Goal: Task Accomplishment & Management: Use online tool/utility

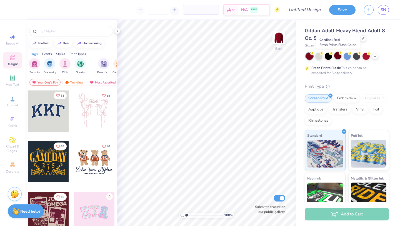
click at [337, 55] on div at bounding box center [337, 55] width 7 height 7
click at [56, 106] on div at bounding box center [48, 110] width 41 height 41
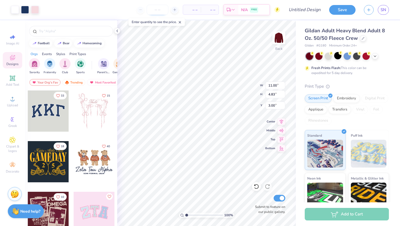
click at [160, 9] on input "number" at bounding box center [158, 10] width 22 height 10
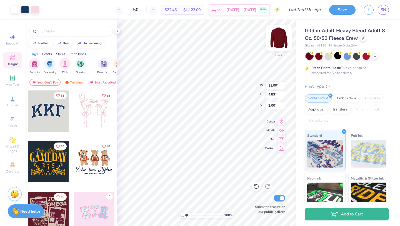
type input "50"
click at [278, 36] on img at bounding box center [279, 38] width 22 height 22
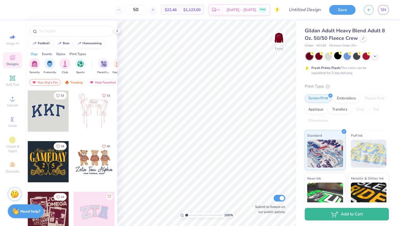
click at [95, 120] on div at bounding box center [94, 110] width 41 height 41
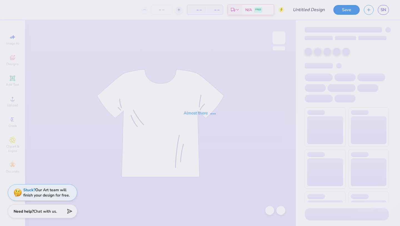
type input "kamp kappa 2025 idea"
type input "50"
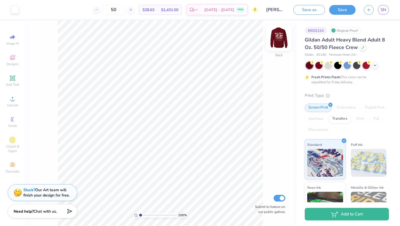
click at [280, 39] on img at bounding box center [279, 38] width 22 height 22
type input "1"
click at [139, 213] on input "range" at bounding box center [158, 214] width 38 height 5
click at [133, 10] on icon at bounding box center [131, 10] width 4 height 4
click at [114, 11] on input "51" at bounding box center [114, 10] width 22 height 10
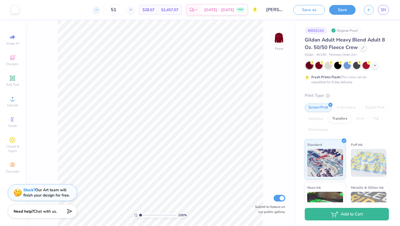
click at [99, 9] on icon at bounding box center [97, 10] width 4 height 4
click at [133, 10] on icon at bounding box center [131, 10] width 4 height 4
click at [98, 10] on line at bounding box center [96, 10] width 2 height 0
type input "50"
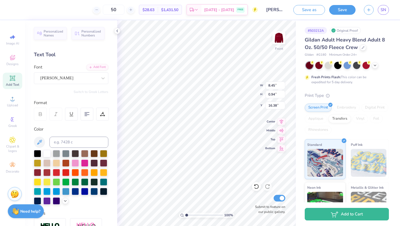
type input "7.55"
type input "0.84"
type input "16.40"
type input "7.08"
type input "0.79"
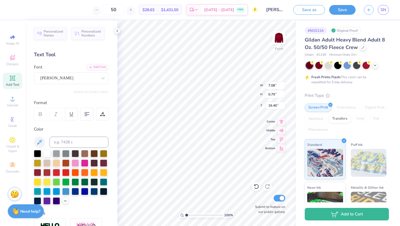
type input "16.46"
type input "16.15"
click at [280, 37] on img at bounding box center [279, 38] width 22 height 22
type input "13.76"
type input "2.90"
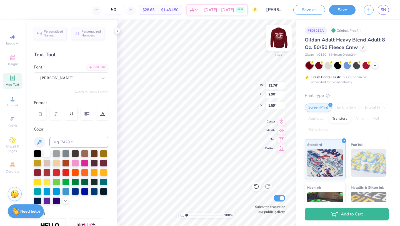
type input "5.59"
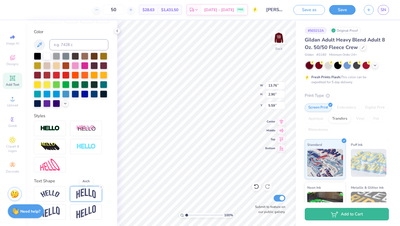
click at [87, 192] on img at bounding box center [85, 193] width 19 height 11
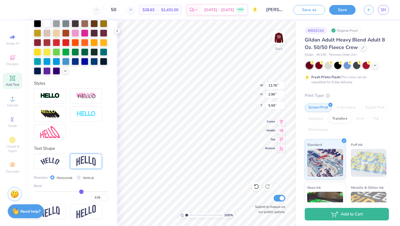
type input "0.31"
type input "0.3"
type input "0.30"
type input "0.29"
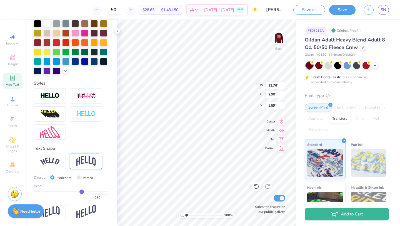
type input "0.29"
type input "0.28"
click at [81, 191] on input "range" at bounding box center [71, 191] width 74 height 1
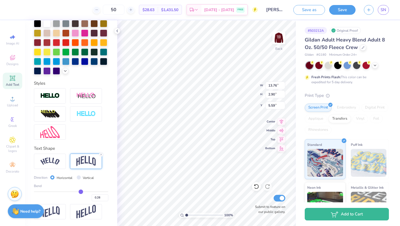
type input "2.84"
type input "5.61"
click at [279, 41] on img at bounding box center [279, 38] width 22 height 22
click at [277, 38] on img at bounding box center [279, 38] width 22 height 22
click at [277, 38] on img at bounding box center [278, 37] width 11 height 11
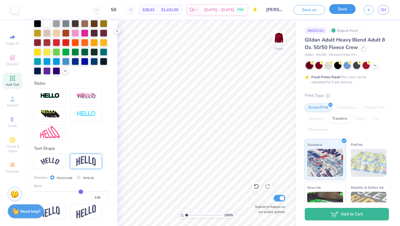
click at [345, 10] on button "Save" at bounding box center [342, 9] width 26 height 10
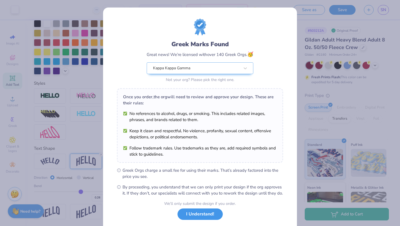
click at [208, 220] on button "I Understand!" at bounding box center [200, 213] width 45 height 11
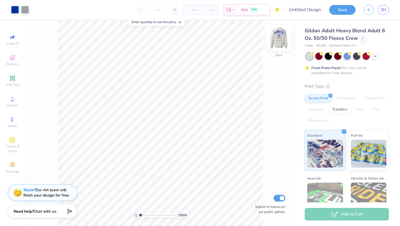
click at [282, 37] on img at bounding box center [279, 38] width 22 height 22
click at [281, 39] on img at bounding box center [279, 38] width 22 height 22
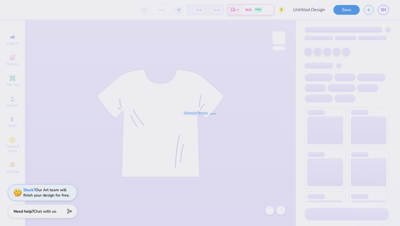
type input "[PERSON_NAME] kappa 2025 idea"
type input "50"
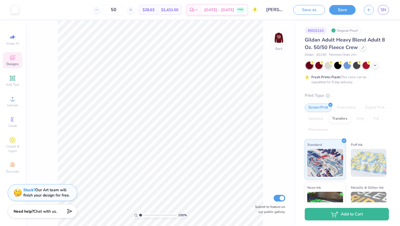
click at [13, 62] on span "Designs" at bounding box center [12, 64] width 12 height 4
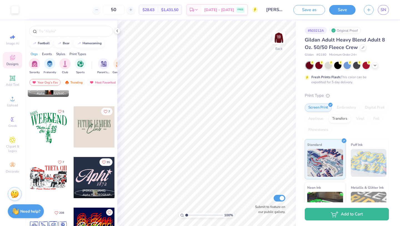
scroll to position [1251, 0]
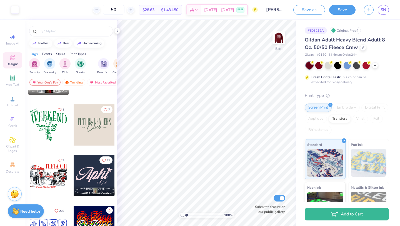
click at [91, 140] on div at bounding box center [94, 124] width 41 height 41
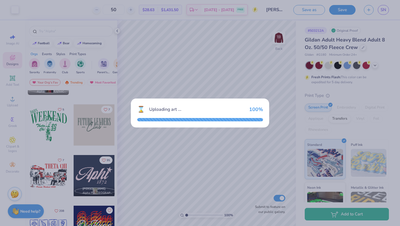
click at [186, 158] on div "⌛ Uploading art ... 100 %" at bounding box center [200, 113] width 400 height 226
click at [181, 118] on div at bounding box center [200, 119] width 126 height 3
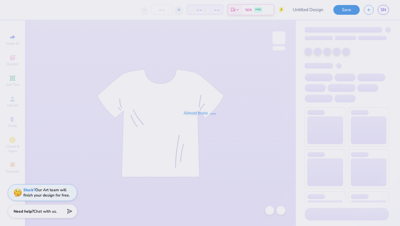
type input "[PERSON_NAME] kappa 2025 idea"
type input "50"
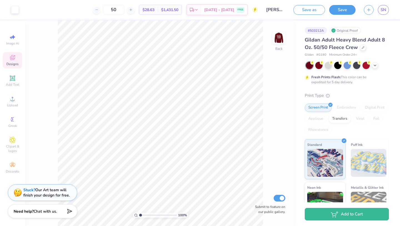
click at [13, 56] on icon at bounding box center [12, 57] width 7 height 7
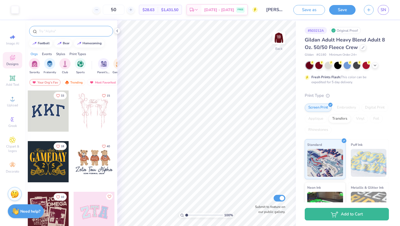
click at [53, 31] on input "text" at bounding box center [73, 31] width 71 height 6
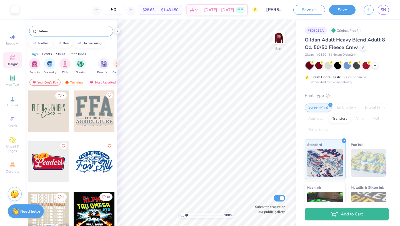
type input "future"
click at [43, 117] on div at bounding box center [48, 110] width 41 height 41
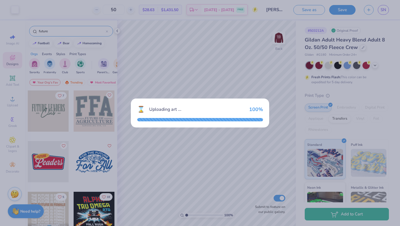
click at [190, 55] on div "⌛ Uploading art ... 100 %" at bounding box center [200, 113] width 400 height 226
click at [186, 50] on div "⌛ Uploading art ... 100 %" at bounding box center [200, 113] width 400 height 226
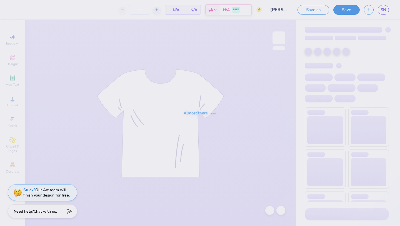
type input "50"
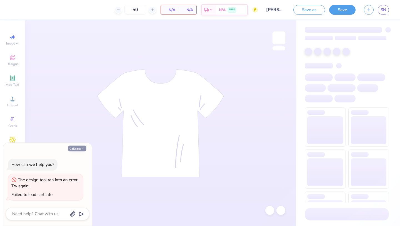
click at [83, 147] on icon "button" at bounding box center [82, 148] width 3 height 3
type textarea "x"
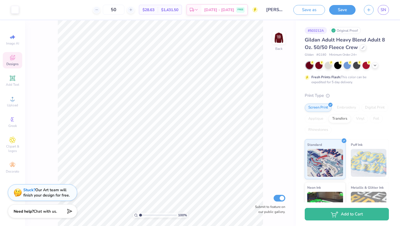
click at [12, 63] on span "Designs" at bounding box center [12, 64] width 12 height 4
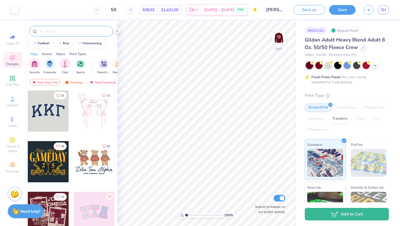
click at [57, 33] on input "text" at bounding box center [73, 31] width 71 height 6
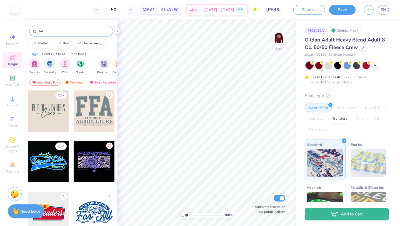
type input "fut"
click at [53, 117] on div at bounding box center [48, 110] width 41 height 41
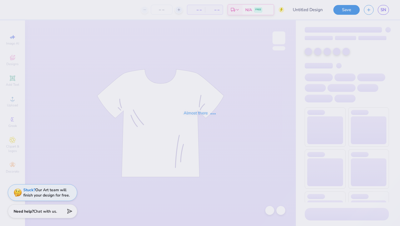
type input "[PERSON_NAME] kappa 2025 idea"
type input "50"
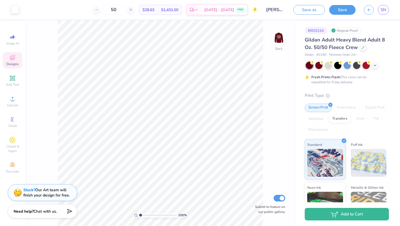
click at [18, 61] on div "Designs" at bounding box center [12, 60] width 19 height 16
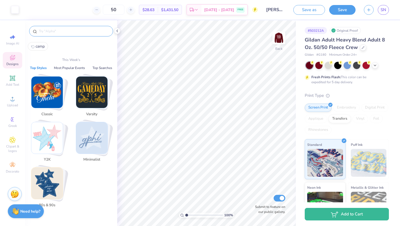
click at [61, 30] on input "text" at bounding box center [73, 31] width 71 height 6
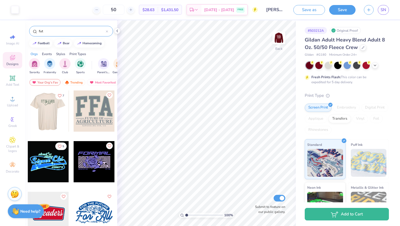
type input "fut"
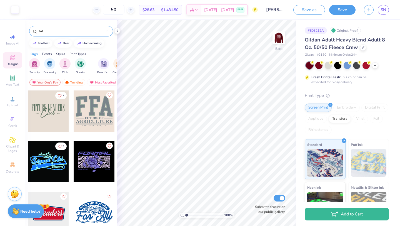
click at [59, 109] on div at bounding box center [6, 110] width 123 height 41
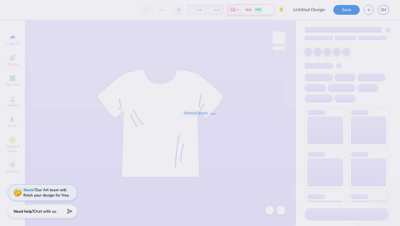
type input "[PERSON_NAME] kappa 2025 idea"
type input "50"
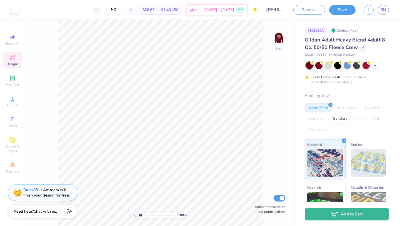
click at [10, 58] on icon at bounding box center [12, 58] width 4 height 4
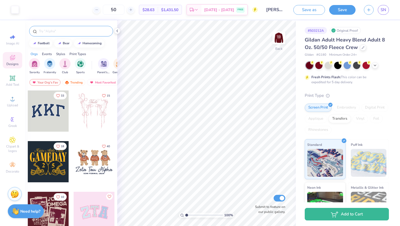
click at [72, 34] on div at bounding box center [71, 31] width 84 height 11
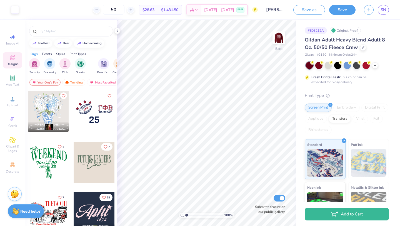
scroll to position [1212, 0]
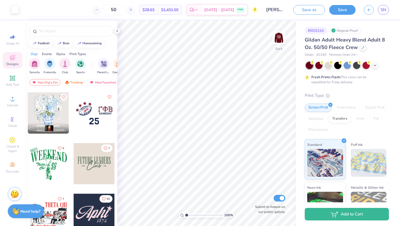
click at [99, 165] on div at bounding box center [94, 163] width 41 height 41
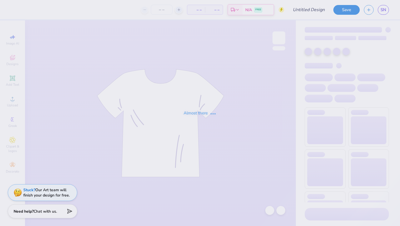
type input "[PERSON_NAME] kappa 2025 idea"
type input "50"
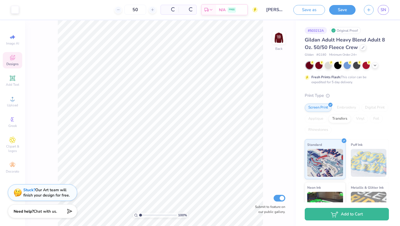
click at [14, 62] on span "Designs" at bounding box center [12, 64] width 12 height 4
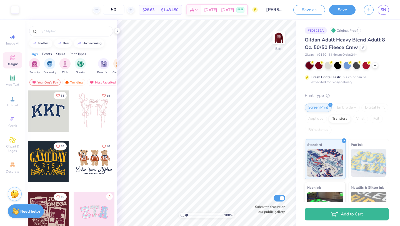
click at [49, 111] on div at bounding box center [48, 110] width 41 height 41
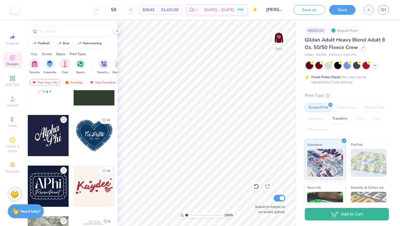
scroll to position [1820, 0]
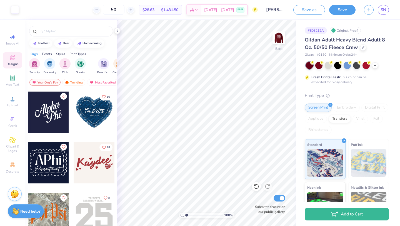
click at [55, 124] on div at bounding box center [48, 111] width 41 height 41
type input "10.30"
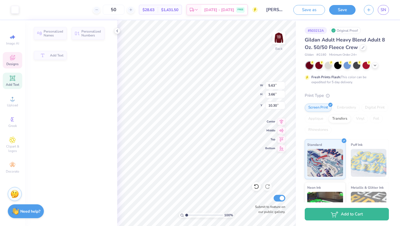
type input "5.63"
type input "3.66"
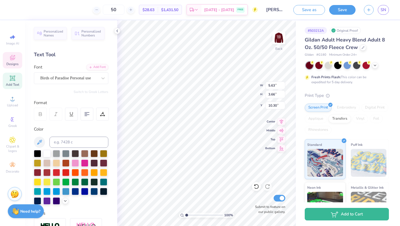
type input "10.05"
type textarea "Kappa"
type input "3.48"
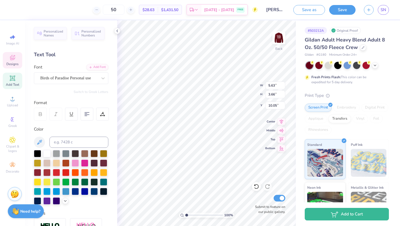
type input "2.88"
type input "12.34"
type textarea "Kappa"
type input "14.14"
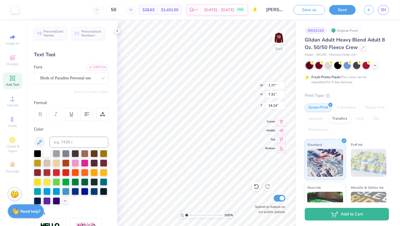
type input "7.77"
type input "7.31"
type input "10.20"
click at [278, 38] on img at bounding box center [279, 38] width 22 height 22
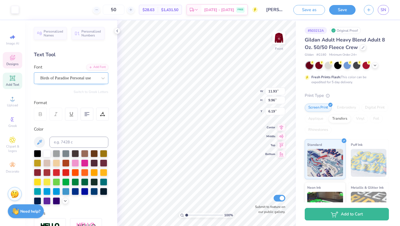
click at [98, 80] on div "Birds of Paradise Personal use" at bounding box center [69, 78] width 58 height 9
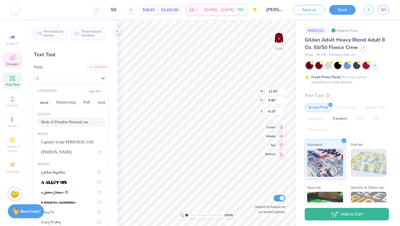
click at [75, 119] on span "Birds of Paradise Personal use" at bounding box center [64, 122] width 47 height 6
click at [77, 77] on div "Birds of Paradise Personal use" at bounding box center [69, 78] width 58 height 9
click at [74, 121] on span "Birds of Paradise Personal use" at bounding box center [64, 122] width 47 height 6
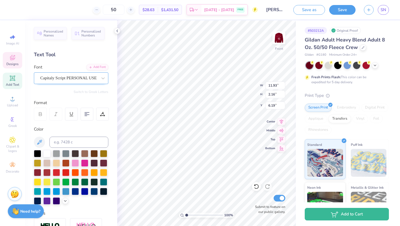
click at [96, 78] on div "Capitaly Script PERSONAL USE" at bounding box center [69, 78] width 58 height 9
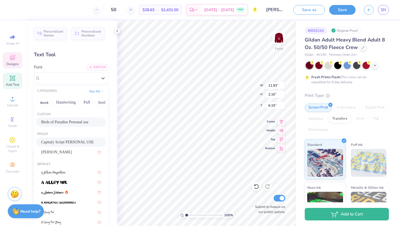
click at [78, 119] on span "Birds of Paradise Personal use" at bounding box center [64, 122] width 47 height 6
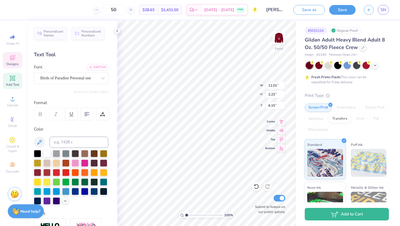
type input "11.01"
type input "2.23"
type input "6.15"
type input "6.02"
click at [257, 185] on icon at bounding box center [256, 186] width 5 height 5
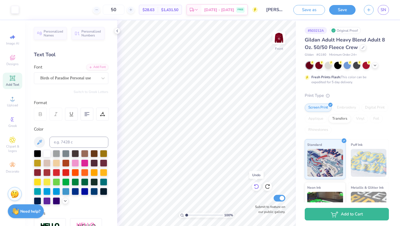
click at [257, 185] on icon at bounding box center [256, 186] width 5 height 5
click at [269, 186] on icon at bounding box center [268, 186] width 6 height 6
click at [277, 39] on img at bounding box center [279, 38] width 22 height 22
click at [87, 81] on div at bounding box center [68, 78] width 57 height 8
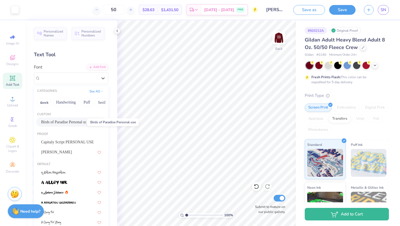
click at [70, 121] on span "Birds of Paradise Personal use" at bounding box center [64, 122] width 47 height 6
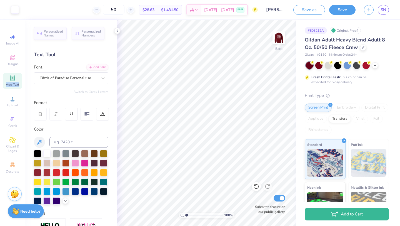
click at [19, 82] on span "Add Text" at bounding box center [12, 84] width 13 height 4
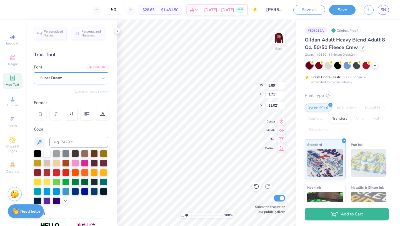
click at [55, 76] on div "Super Dream" at bounding box center [69, 78] width 58 height 9
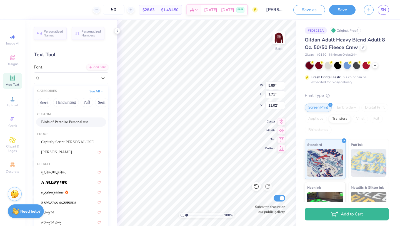
click at [67, 118] on div "Birds of Paradise Personal use" at bounding box center [71, 121] width 70 height 9
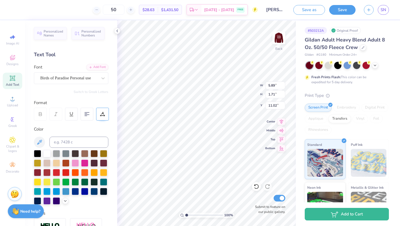
type textarea "2"
type textarea "Fall Retreat"
type input "7.26"
type input "1.31"
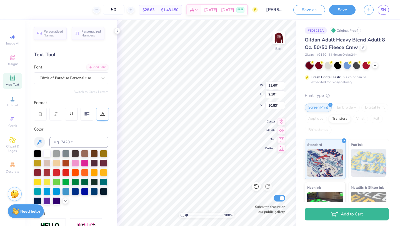
type input "11.61"
type input "2.36"
type input "0.43"
type input "4.33"
type input "0.78"
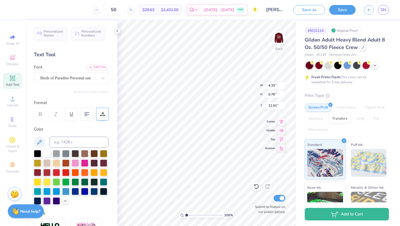
type input "8.06"
type input "13.76"
type input "2.84"
type input "12.55"
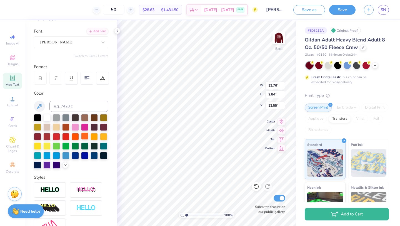
scroll to position [97, 0]
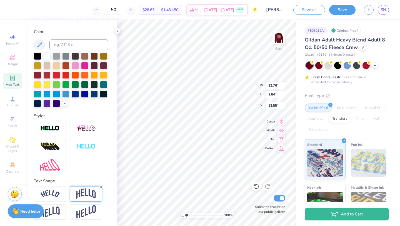
click at [101, 186] on icon at bounding box center [100, 186] width 3 height 3
type input "1.34"
type input "13.31"
type textarea "2025"
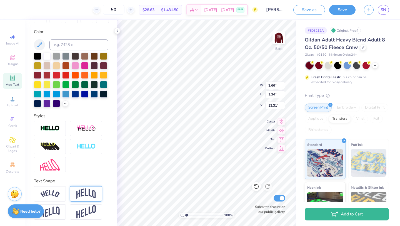
type input "1.25"
type input "0.63"
type input "14.02"
type input "7.44"
type input "4.33"
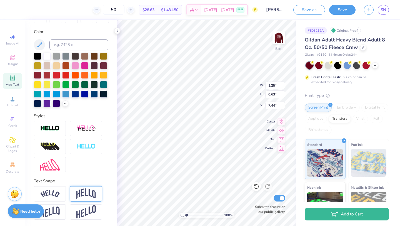
type input "0.78"
type input "8.45"
drag, startPoint x: 186, startPoint y: 215, endPoint x: 192, endPoint y: 215, distance: 5.6
type input "2.47"
click at [192, 215] on input "range" at bounding box center [204, 214] width 38 height 5
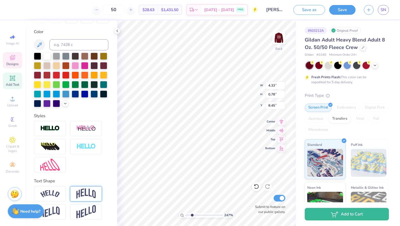
click at [15, 64] on span "Designs" at bounding box center [12, 64] width 12 height 4
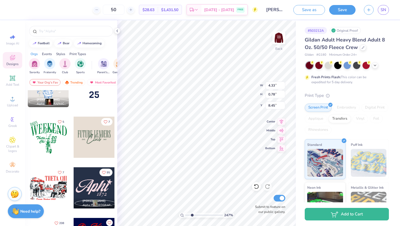
scroll to position [1239, 0]
type input "1.25"
type input "0.63"
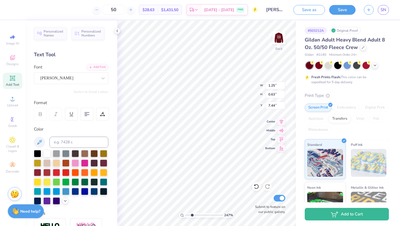
type input "10.82"
type input "4.33"
type input "0.78"
type input "8.06"
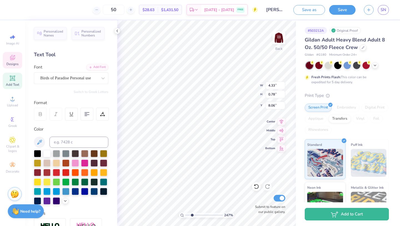
click at [11, 60] on icon at bounding box center [12, 57] width 5 height 5
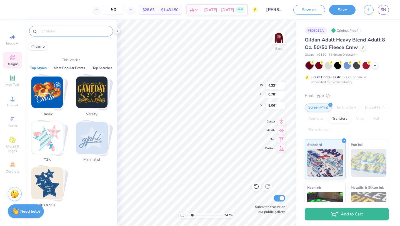
click at [70, 29] on input "text" at bounding box center [73, 31] width 71 height 6
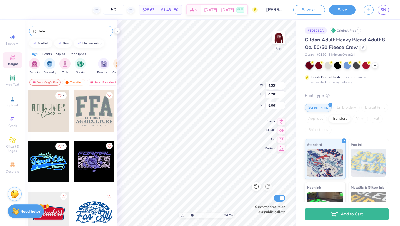
type input "futu"
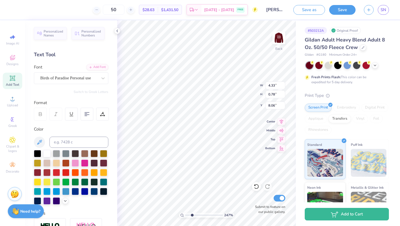
type textarea "Retreat"
type input "3.54"
type input "1.03"
type input "7.81"
type input "4.41"
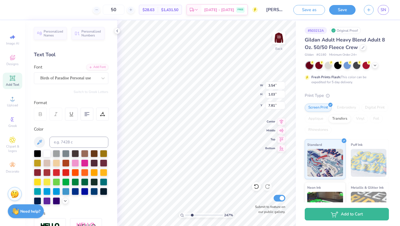
type input "1.28"
type input "1.25"
type input "0.63"
type input "10.82"
type input "0.40"
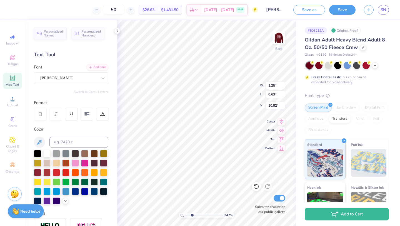
type input "0.20"
type input "11.25"
type input "8.45"
type textarea "FALL"
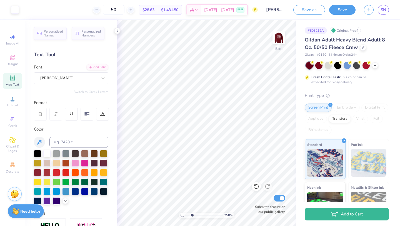
type input "2.48"
click at [192, 216] on input "range" at bounding box center [204, 214] width 38 height 5
type input "4.01"
type input "1.17"
type input "7.87"
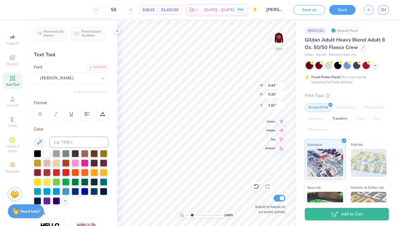
type input "0.44"
type input "0.20"
type input "8.45"
type input "0.80"
type input "0.36"
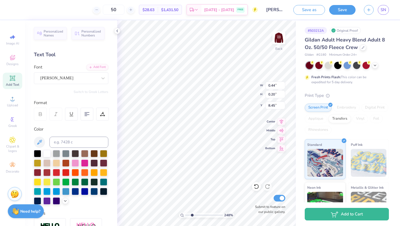
type input "8.29"
type input "0.40"
type input "0.20"
type input "8.45"
type input "8.28"
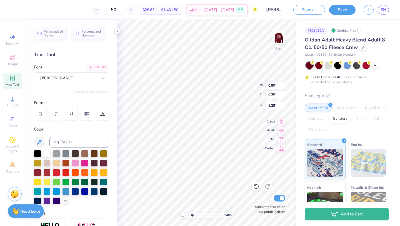
type textarea "2025"
drag, startPoint x: 192, startPoint y: 214, endPoint x: 187, endPoint y: 214, distance: 5.3
type input "1.11"
click at [187, 214] on input "range" at bounding box center [204, 214] width 38 height 5
type input "7.69"
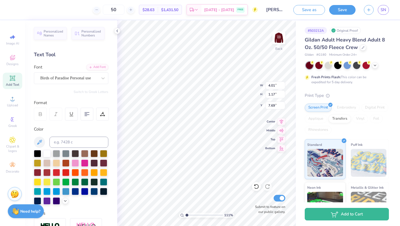
type input "0.80"
type input "0.36"
type input "8.10"
type input "0.73"
type input "0.37"
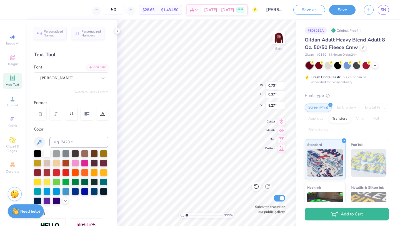
type input "8.10"
click at [17, 60] on div "Designs" at bounding box center [12, 60] width 19 height 16
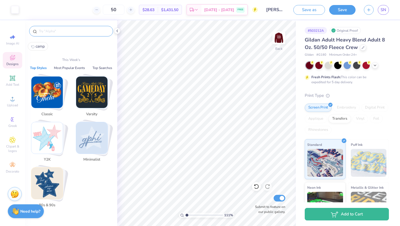
click at [85, 33] on input "text" at bounding box center [73, 31] width 71 height 6
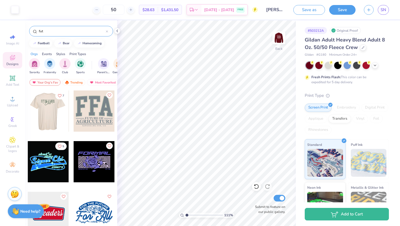
type input "fut"
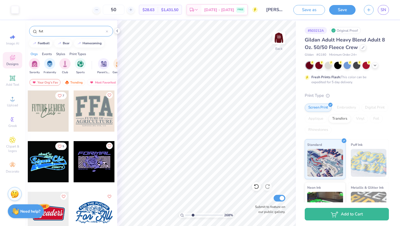
drag, startPoint x: 187, startPoint y: 215, endPoint x: 193, endPoint y: 215, distance: 5.8
type input "2.68"
click at [193, 215] on input "range" at bounding box center [204, 214] width 38 height 5
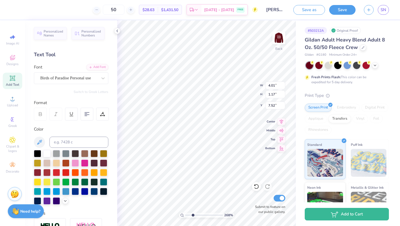
type input "7.52"
type input "7.93"
type input "0.73"
type input "0.37"
type input "7.93"
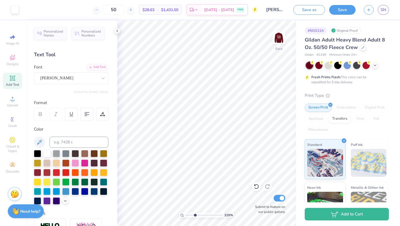
drag, startPoint x: 192, startPoint y: 215, endPoint x: 195, endPoint y: 215, distance: 3.1
type input "3.29"
click at [195, 215] on input "range" at bounding box center [204, 214] width 38 height 5
click at [276, 83] on div "329 % Back W 0.73 0.73 " H 0.37 0.37 " Y 7.93 7.93 " Center Middle Top Bottom S…" at bounding box center [206, 122] width 179 height 205
type input "8.10"
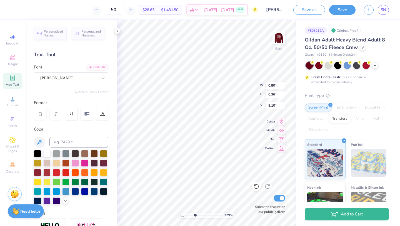
type input "8.10"
drag, startPoint x: 196, startPoint y: 215, endPoint x: 183, endPoint y: 216, distance: 13.1
type input "1"
click at [185, 216] on input "range" at bounding box center [204, 214] width 38 height 5
click at [275, 44] on img at bounding box center [279, 38] width 22 height 22
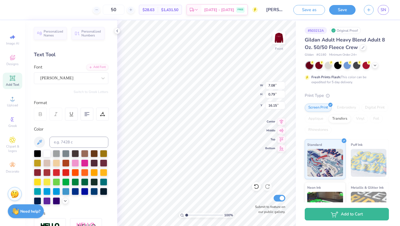
type input "19.58"
type input "11.55"
type input "10.42"
type input "11.20"
type input "10.11"
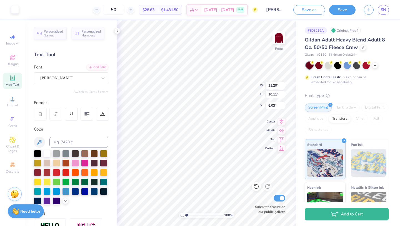
type input "6.03"
click at [277, 41] on img at bounding box center [279, 38] width 22 height 22
type input "0.80"
type input "0.36"
type input "4.73"
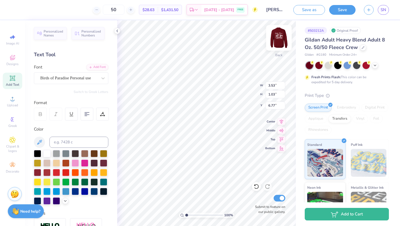
type input "3.53"
type input "1.03"
type input "6.88"
click at [275, 39] on img at bounding box center [279, 38] width 22 height 22
click at [275, 39] on img at bounding box center [278, 37] width 11 height 11
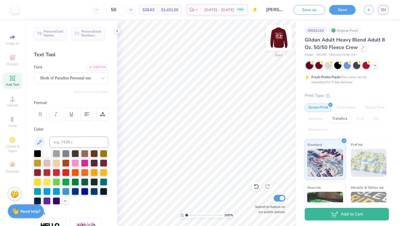
click at [278, 38] on img at bounding box center [279, 38] width 22 height 22
type input "1"
drag, startPoint x: 187, startPoint y: 215, endPoint x: 185, endPoint y: 213, distance: 3.0
click at [185, 213] on input "range" at bounding box center [204, 214] width 38 height 5
click at [335, 9] on button "Save" at bounding box center [342, 9] width 26 height 10
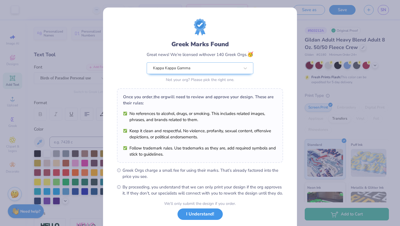
click at [199, 220] on button "I Understand!" at bounding box center [200, 213] width 45 height 11
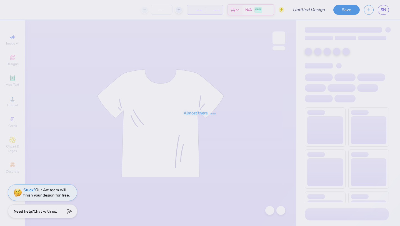
type input "[PERSON_NAME] kappa 2025 idea"
type input "50"
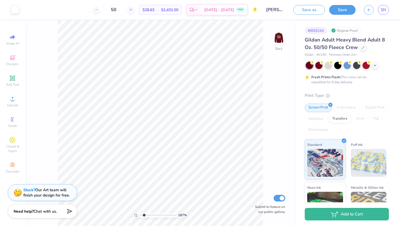
drag, startPoint x: 141, startPoint y: 216, endPoint x: 144, endPoint y: 216, distance: 3.4
type input "1.94"
click at [144, 216] on input "range" at bounding box center [158, 214] width 38 height 5
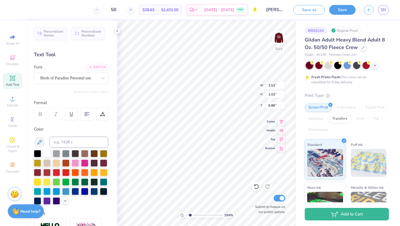
type input "0.80"
type input "0.36"
type input "7.21"
type input "0.73"
type input "0.37"
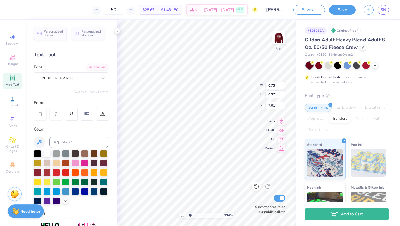
type input "7.19"
type input "0.80"
type input "0.36"
type input "7.19"
drag, startPoint x: 190, startPoint y: 215, endPoint x: 186, endPoint y: 216, distance: 4.0
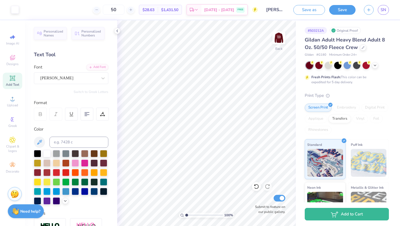
type input "1"
click at [186, 216] on input "range" at bounding box center [204, 214] width 38 height 5
click at [281, 35] on img at bounding box center [279, 38] width 22 height 22
click at [281, 36] on img at bounding box center [278, 37] width 11 height 11
click at [346, 12] on button "Save" at bounding box center [342, 9] width 26 height 10
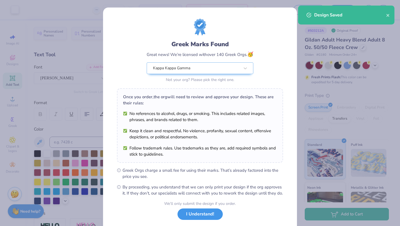
click at [210, 220] on button "I Understand!" at bounding box center [200, 213] width 45 height 11
